Goal: Information Seeking & Learning: Learn about a topic

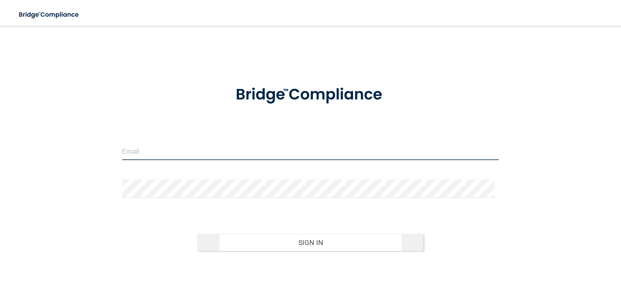
type input "[EMAIL_ADDRESS][DOMAIN_NAME]"
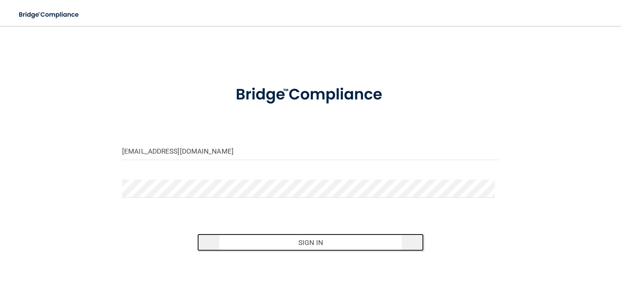
click at [290, 246] on button "Sign In" at bounding box center [310, 243] width 226 height 18
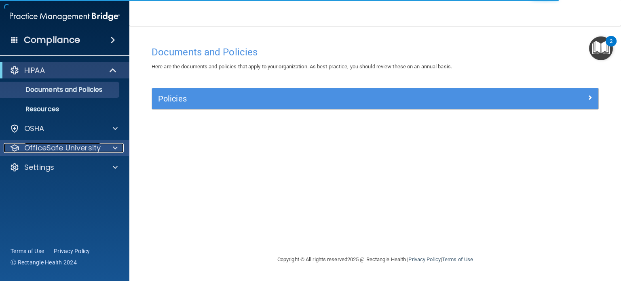
click at [116, 146] on span at bounding box center [115, 148] width 5 height 10
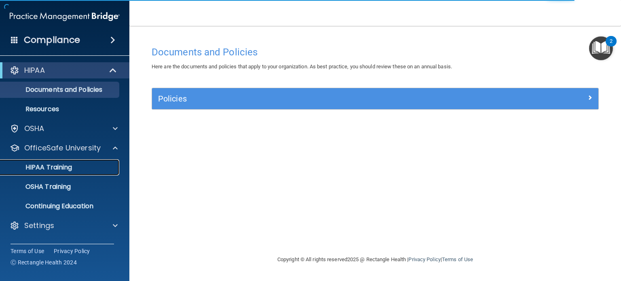
click at [93, 166] on div "HIPAA Training" at bounding box center [60, 167] width 110 height 8
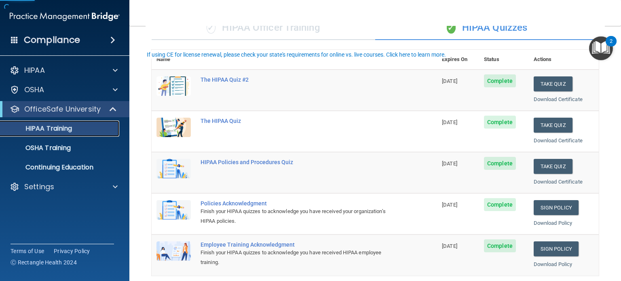
scroll to position [81, 0]
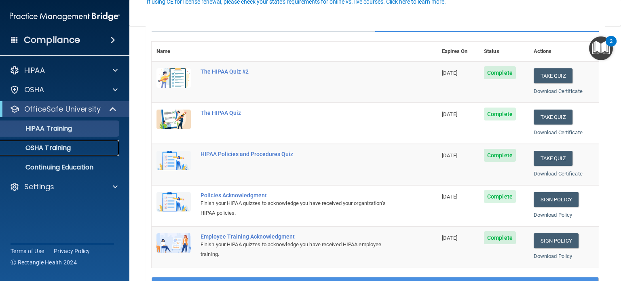
click at [61, 148] on p "OSHA Training" at bounding box center [38, 148] width 66 height 8
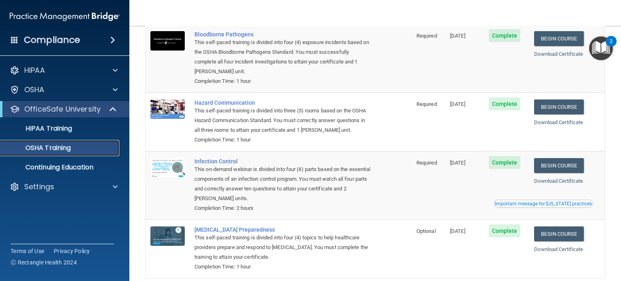
scroll to position [106, 0]
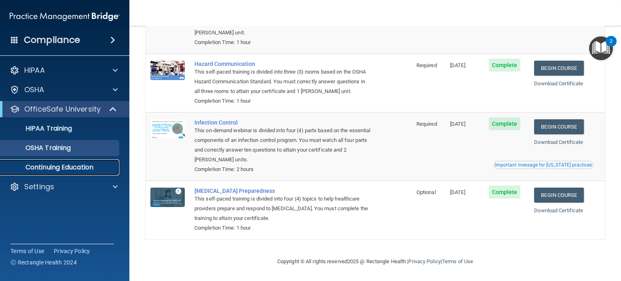
click at [80, 169] on p "Continuing Education" at bounding box center [60, 167] width 110 height 8
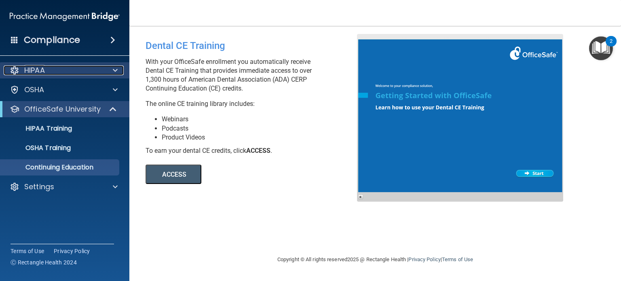
click at [65, 71] on div "HIPAA" at bounding box center [54, 71] width 100 height 10
